Goal: Task Accomplishment & Management: Use online tool/utility

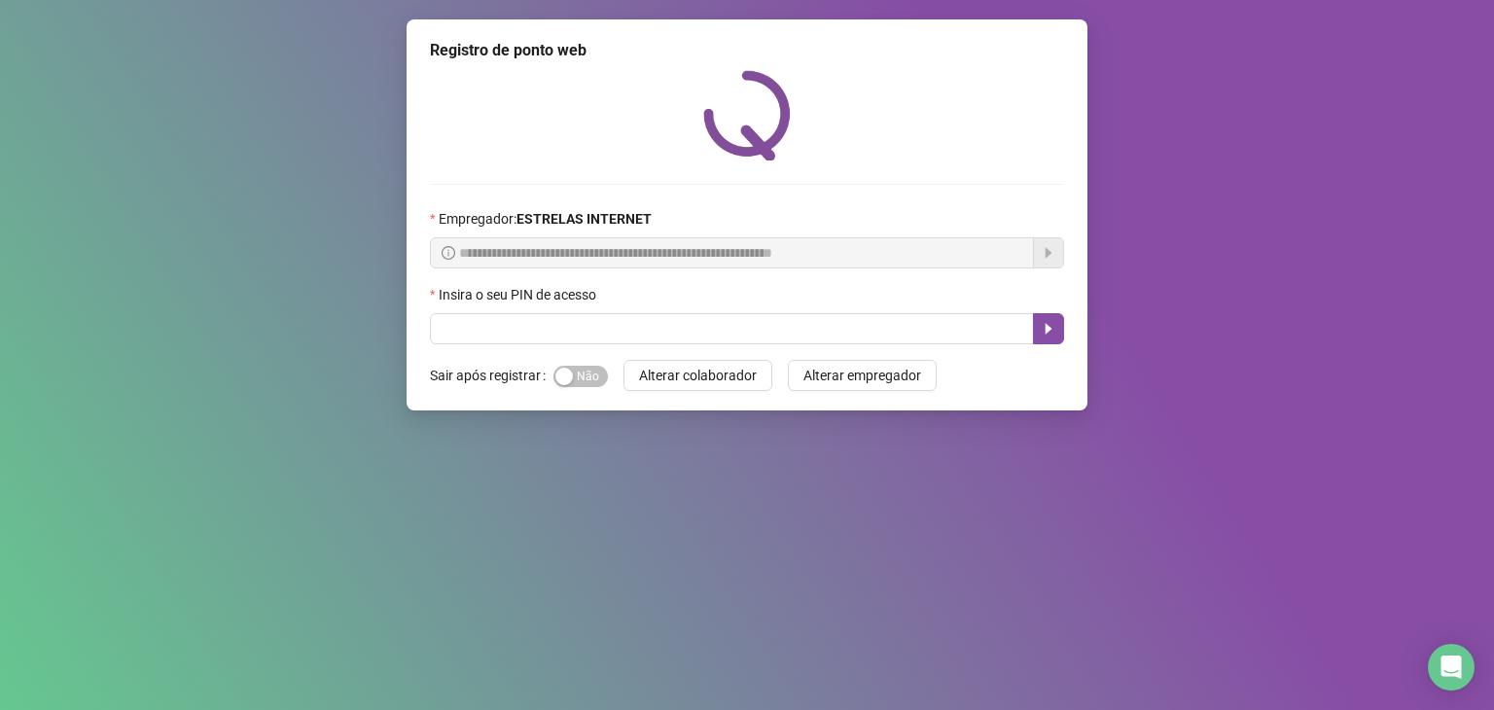
click at [640, 313] on div "Insira o seu PIN de acesso" at bounding box center [747, 298] width 634 height 29
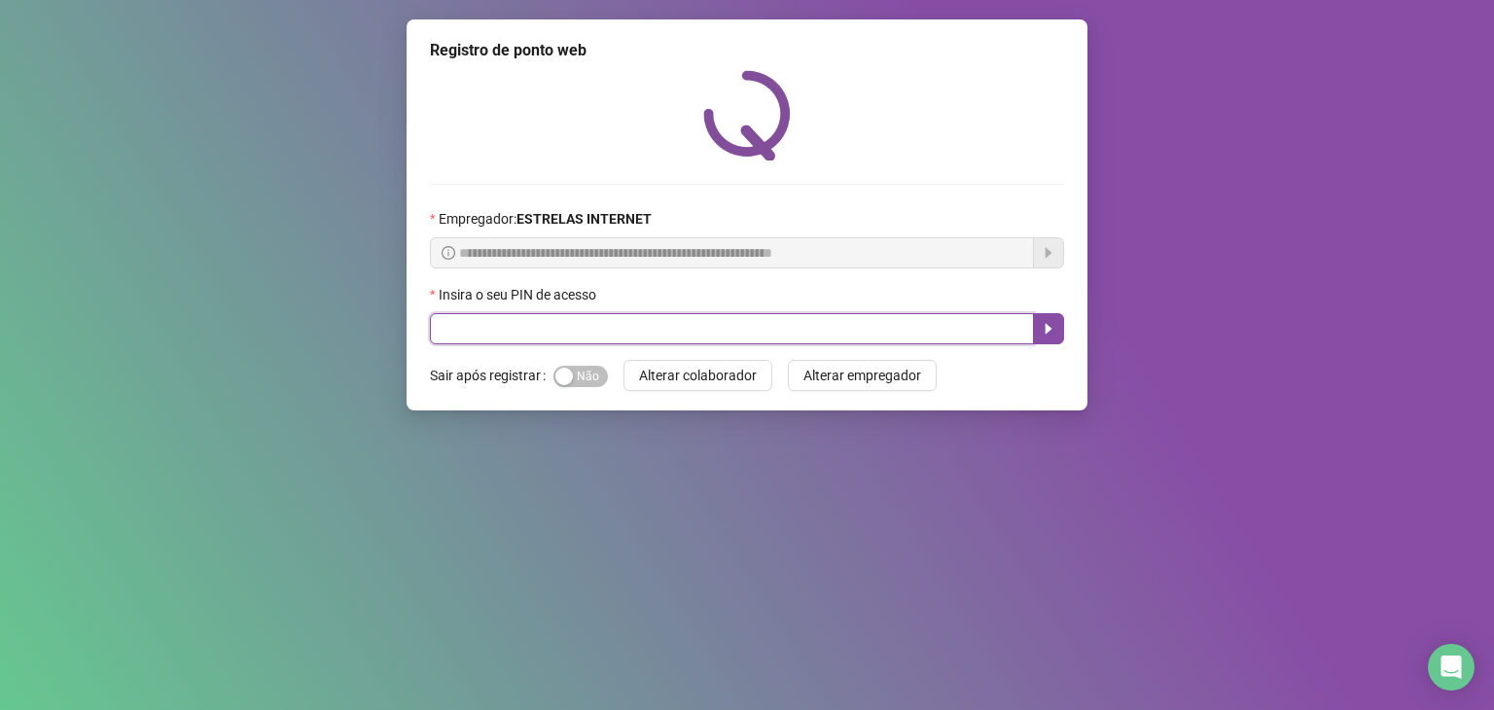
click at [646, 320] on input "text" at bounding box center [732, 328] width 604 height 31
type input "*****"
click at [1053, 329] on icon "caret-right" at bounding box center [1049, 329] width 16 height 16
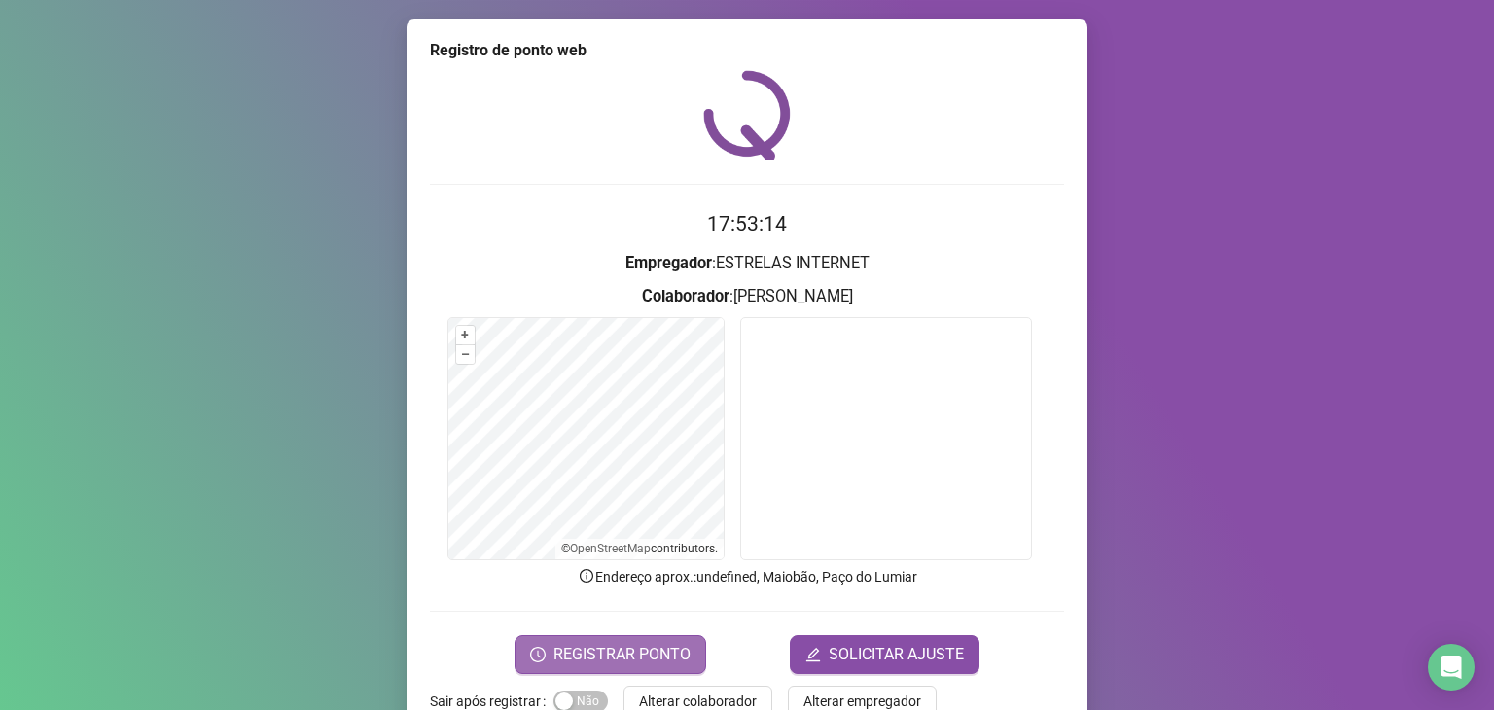
click at [619, 659] on span "REGISTRAR PONTO" at bounding box center [621, 654] width 137 height 23
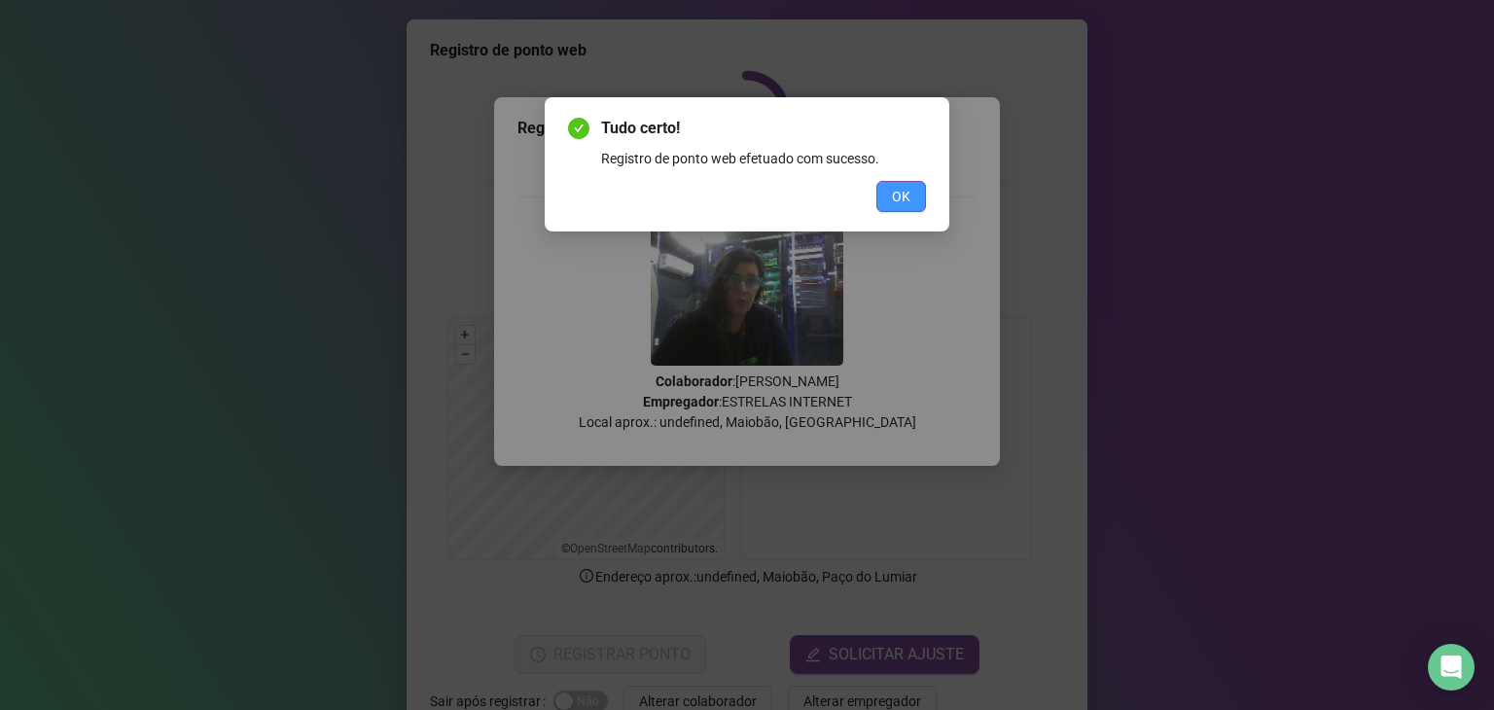
click at [906, 202] on span "OK" at bounding box center [901, 196] width 18 height 21
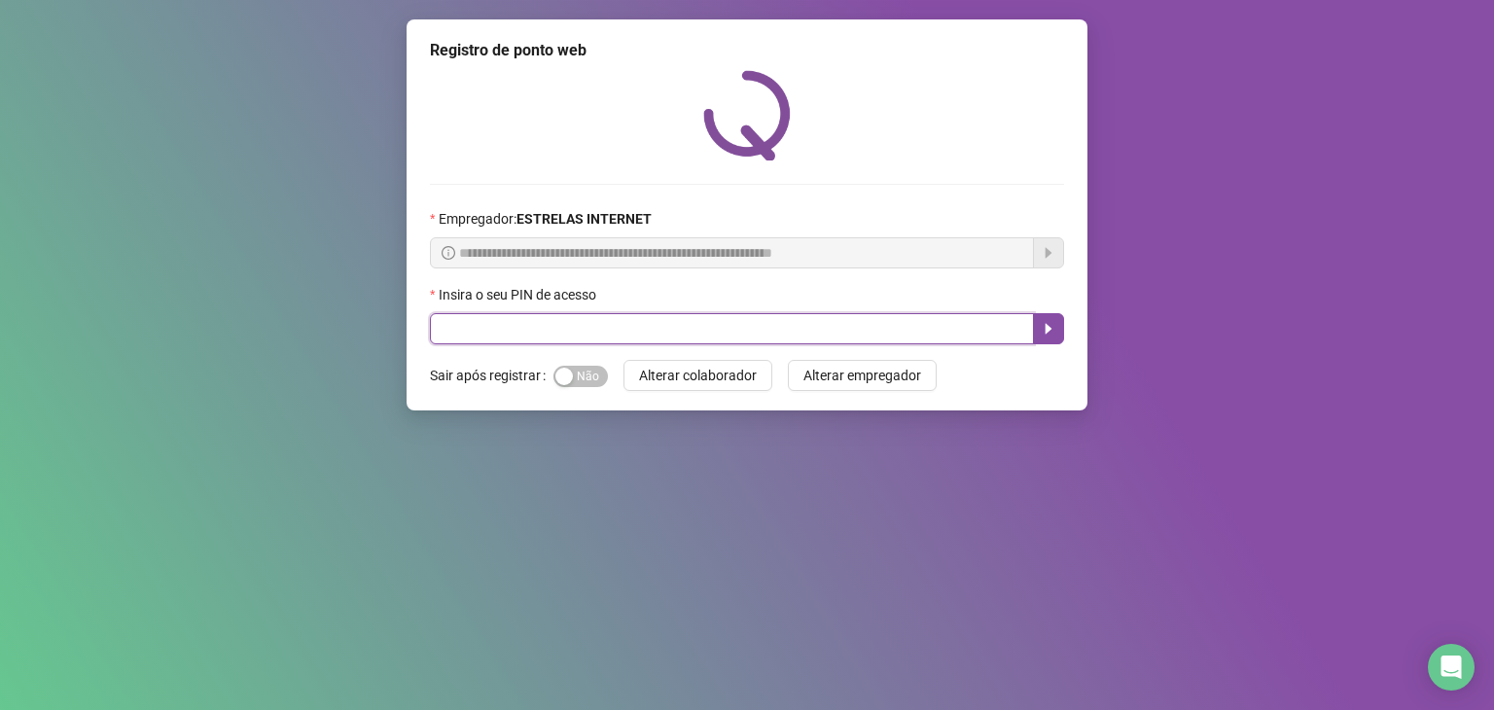
click at [470, 336] on input "text" at bounding box center [732, 328] width 604 height 31
type input "*****"
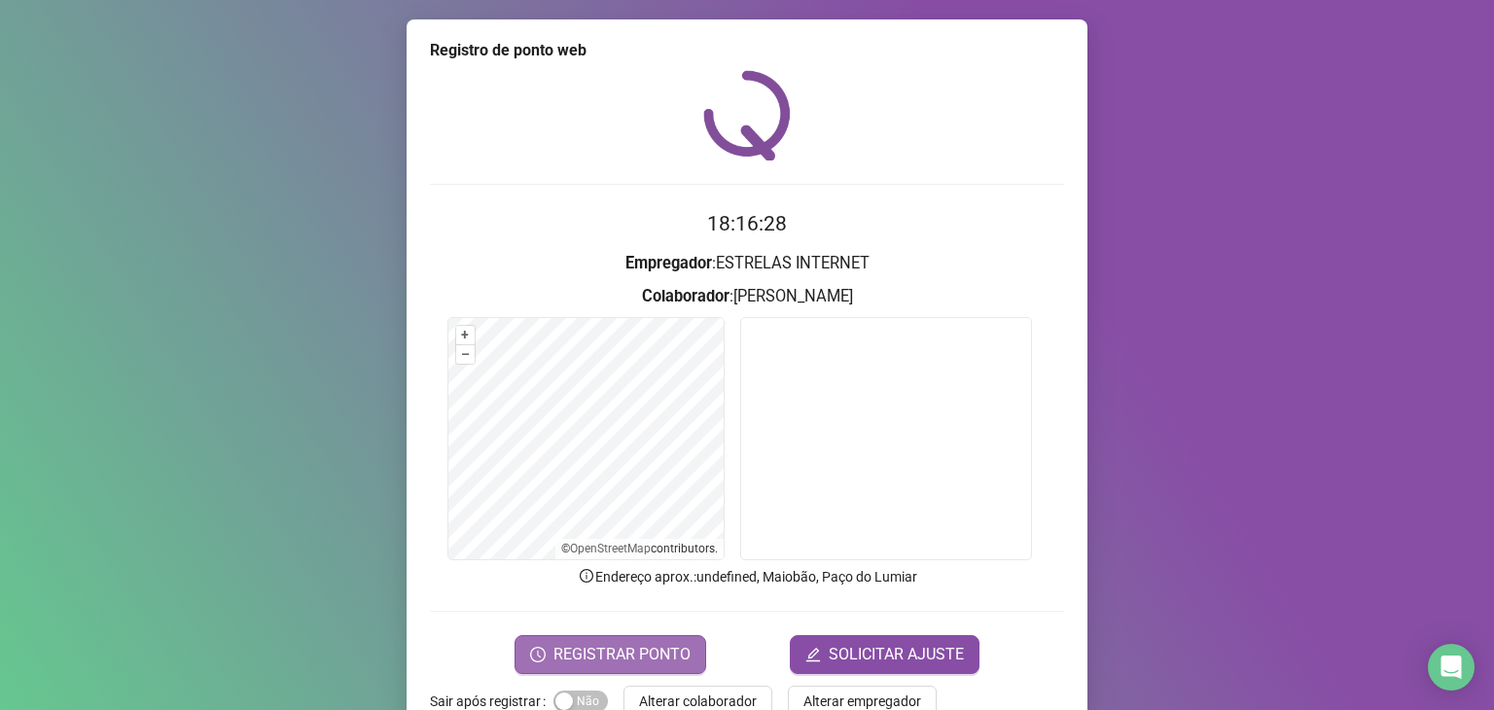
click at [626, 659] on span "REGISTRAR PONTO" at bounding box center [621, 654] width 137 height 23
click at [626, 659] on body "Página inicial Registrar ponto Espelho de ponto Meus registros Minhas solicitaç…" at bounding box center [747, 355] width 1494 height 710
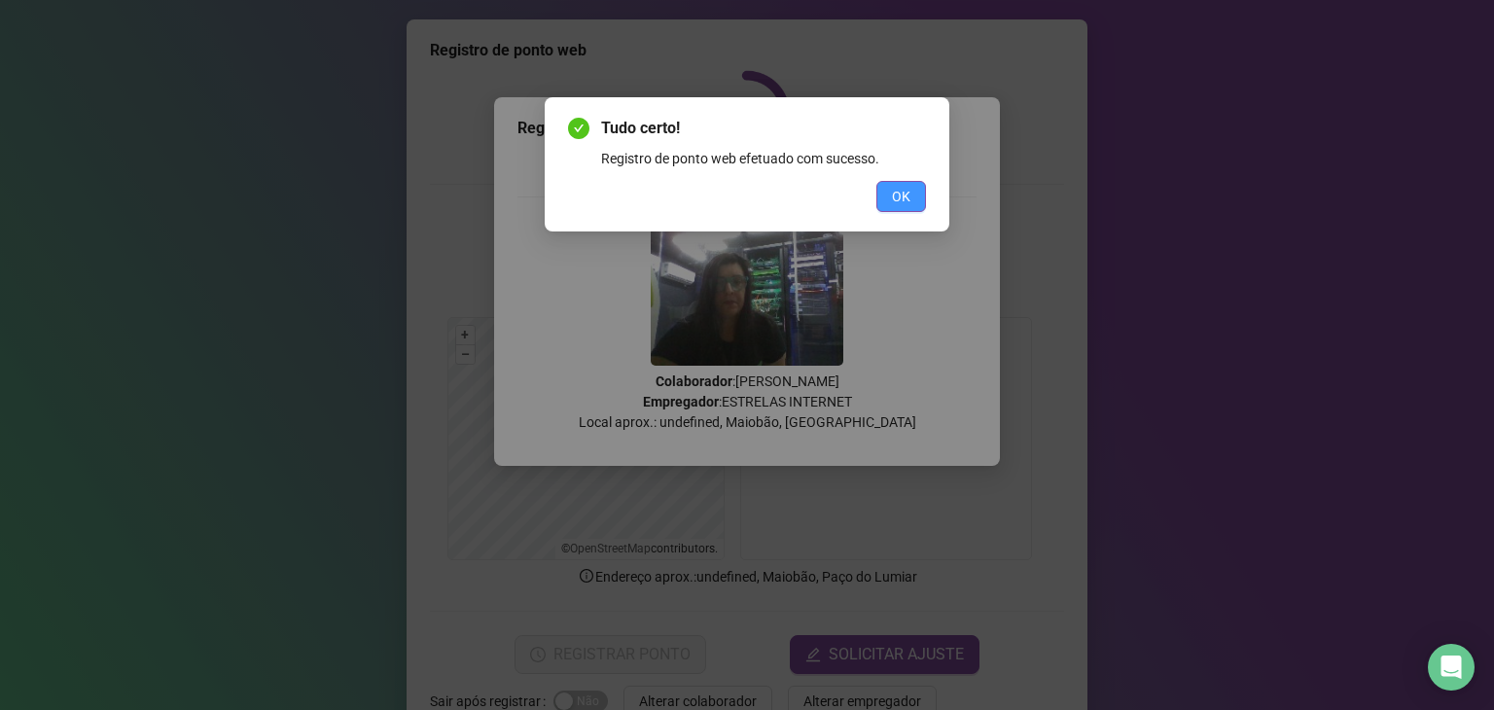
click at [889, 197] on button "OK" at bounding box center [901, 196] width 50 height 31
